Goal: Information Seeking & Learning: Learn about a topic

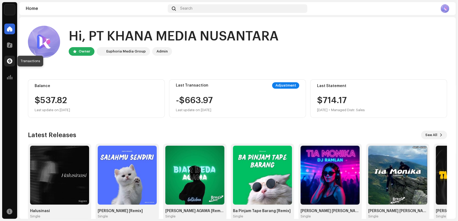
click at [10, 60] on span at bounding box center [9, 61] width 5 height 4
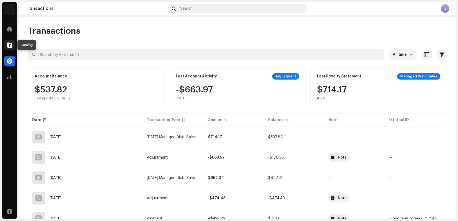
click at [12, 46] on span at bounding box center [9, 45] width 5 height 4
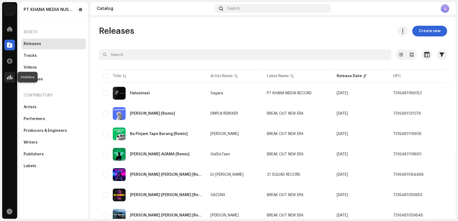
click at [5, 75] on div at bounding box center [9, 77] width 11 height 11
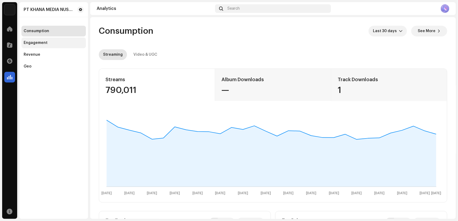
click at [27, 38] on div "Engagement" at bounding box center [53, 43] width 64 height 11
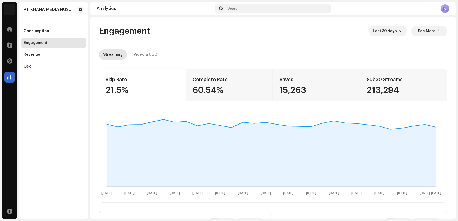
click at [17, 51] on navigation-secondary "PT KHANA MEDIA NUSANTARA Consumption Engagement Revenue Geo" at bounding box center [52, 110] width 71 height 217
click at [199, 83] on div "Complete Rate" at bounding box center [229, 79] width 74 height 9
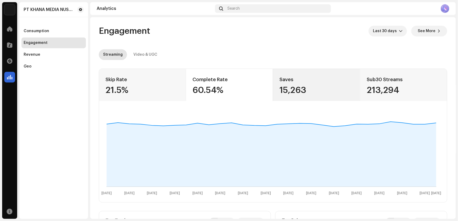
click at [297, 85] on div "Saves 15,263" at bounding box center [316, 85] width 87 height 32
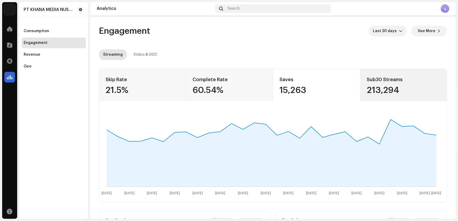
click at [393, 80] on div "Sub30 Streams" at bounding box center [403, 79] width 74 height 9
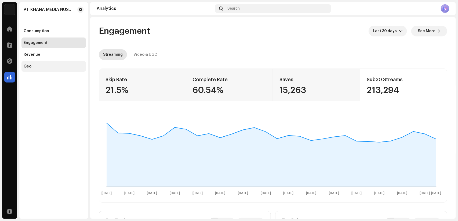
click at [41, 65] on div "Geo" at bounding box center [54, 66] width 60 height 4
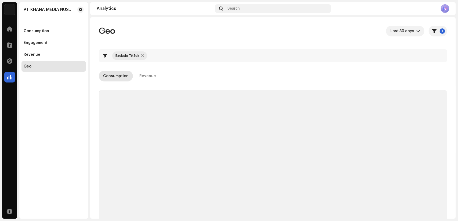
checkbox input "true"
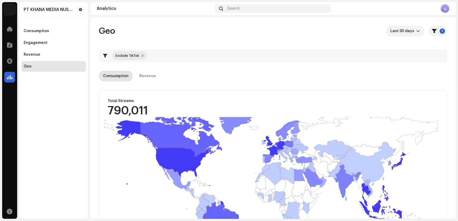
scroll to position [114, 0]
